Goal: Navigation & Orientation: Find specific page/section

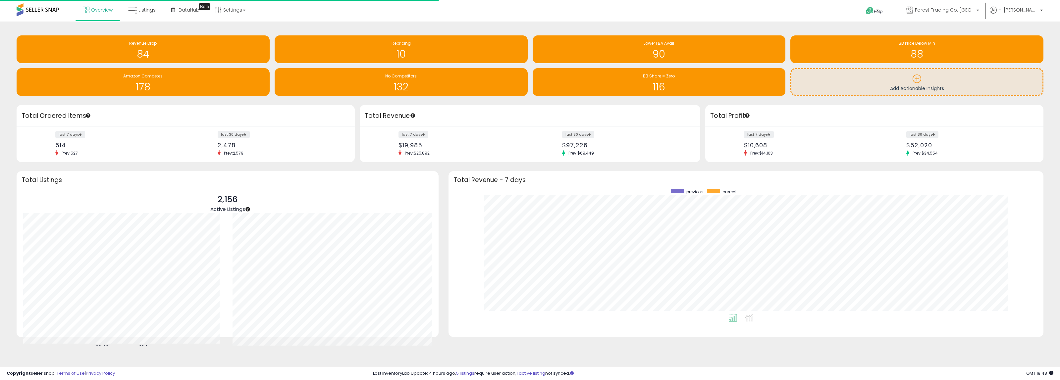
scroll to position [125, 581]
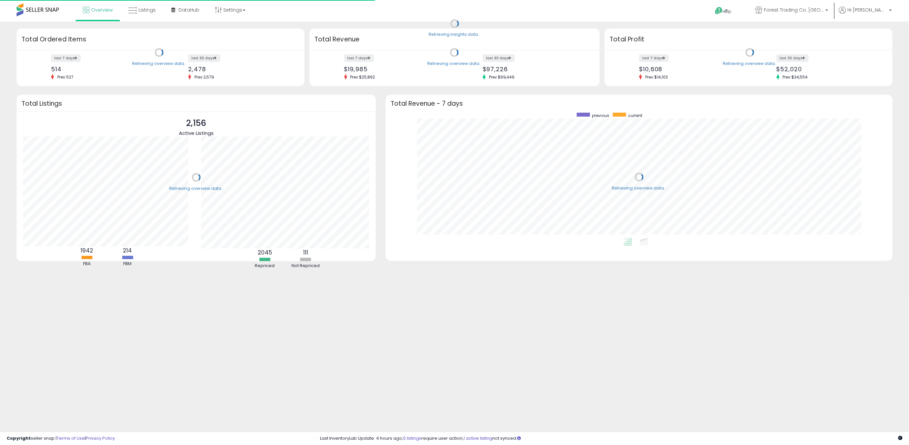
scroll to position [125, 494]
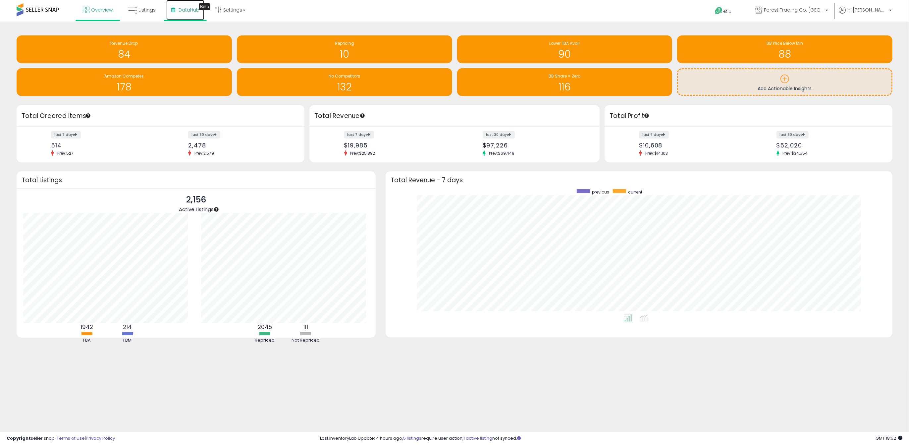
click at [176, 11] on link "DataHub Beta" at bounding box center [185, 10] width 38 height 20
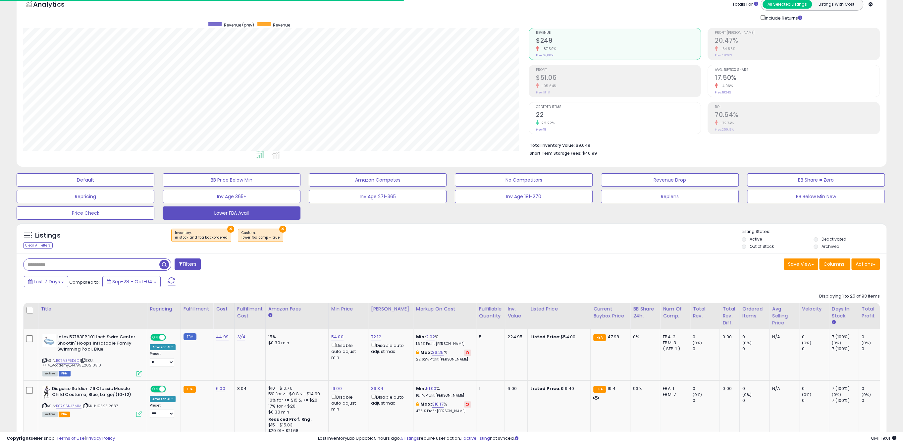
scroll to position [136, 505]
